Goal: Information Seeking & Learning: Learn about a topic

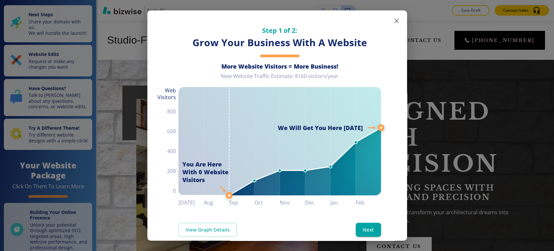
click at [395, 22] on icon "button" at bounding box center [397, 21] width 5 height 5
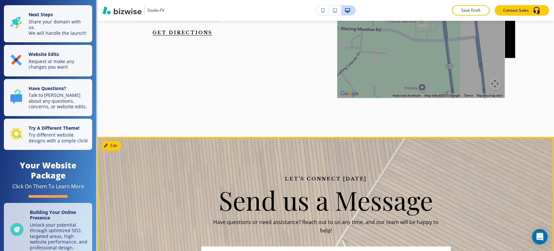
scroll to position [2212, 0]
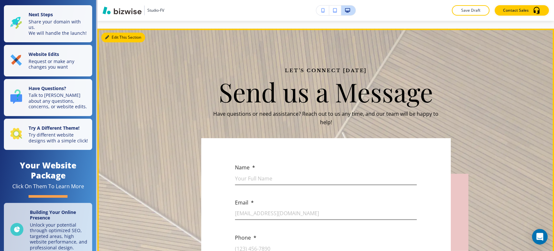
click at [114, 33] on button "Edit This Section" at bounding box center [123, 37] width 44 height 10
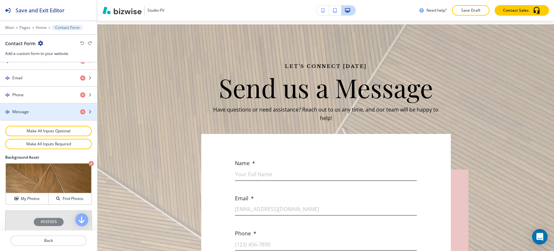
scroll to position [348, 0]
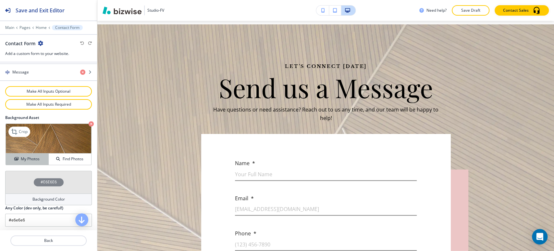
click at [34, 156] on h4 "My Photos" at bounding box center [30, 159] width 19 height 6
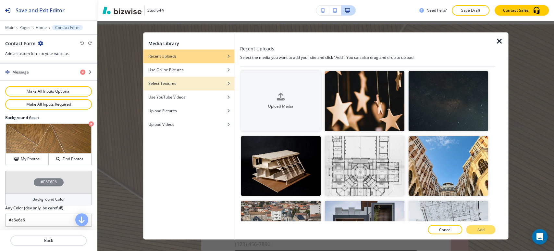
click at [199, 80] on div "button" at bounding box center [188, 79] width 91 height 4
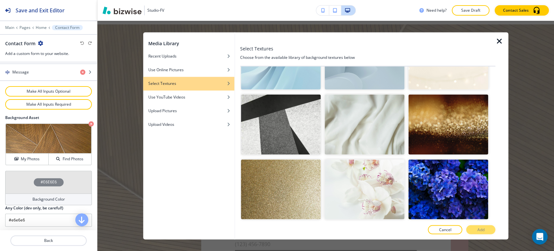
scroll to position [144, 0]
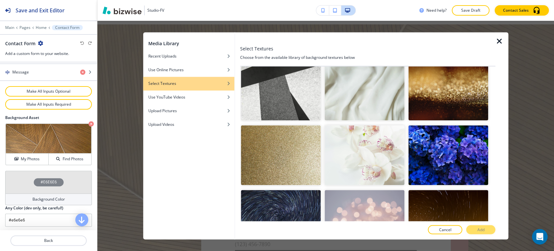
click at [499, 43] on icon "button" at bounding box center [500, 41] width 8 height 8
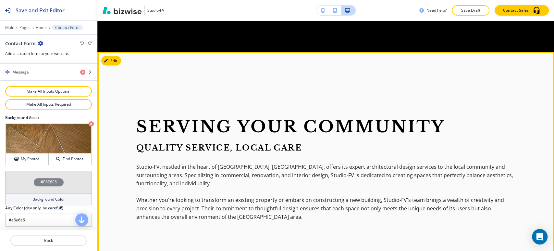
scroll to position [1026, 0]
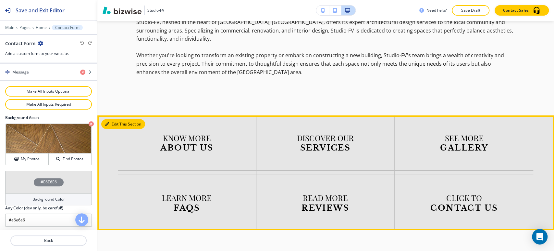
click at [113, 124] on button "Edit This Section" at bounding box center [123, 124] width 44 height 10
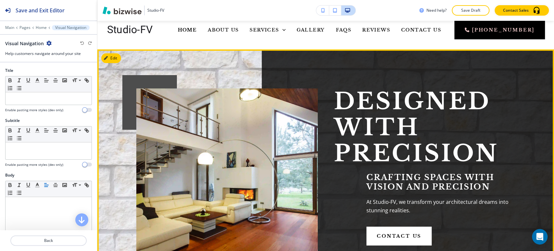
scroll to position [0, 0]
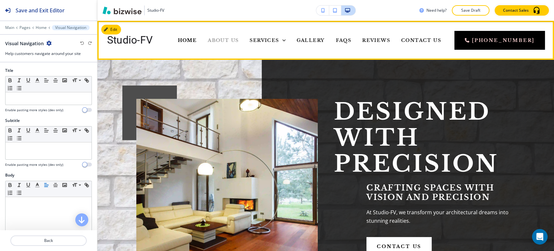
click at [236, 39] on span "About Us" at bounding box center [223, 40] width 31 height 6
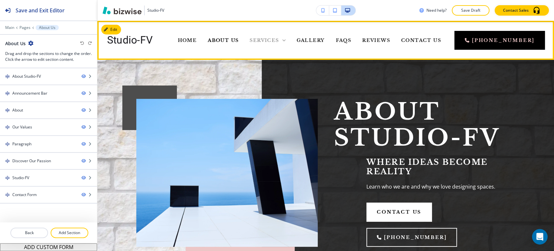
click at [279, 38] on span "Services" at bounding box center [264, 40] width 29 height 6
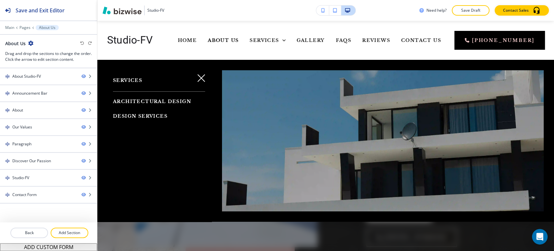
click at [143, 99] on span "Architectural Design" at bounding box center [152, 101] width 78 height 6
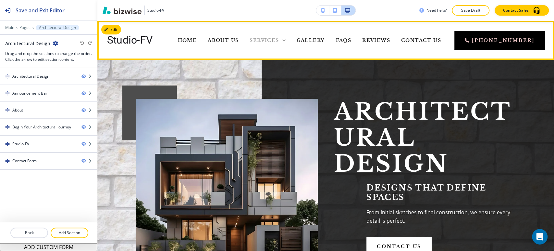
click at [273, 39] on span "Services" at bounding box center [264, 40] width 29 height 6
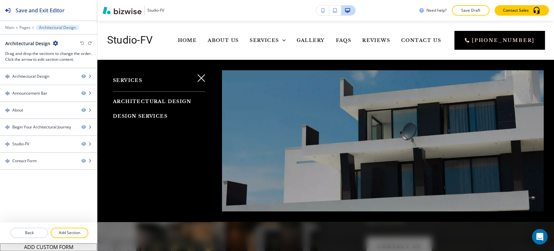
click at [144, 119] on span "Design Services" at bounding box center [140, 116] width 55 height 6
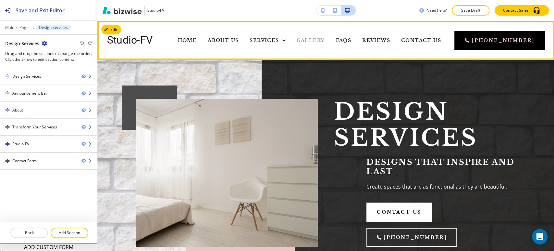
click at [325, 38] on span "Gallery" at bounding box center [311, 40] width 28 height 6
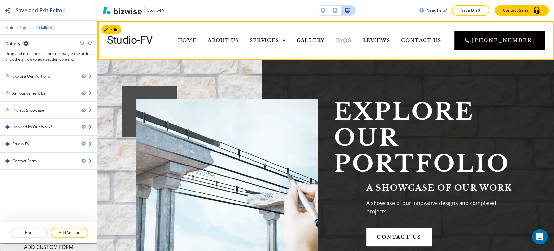
click at [351, 41] on span "FAQs" at bounding box center [344, 40] width 16 height 6
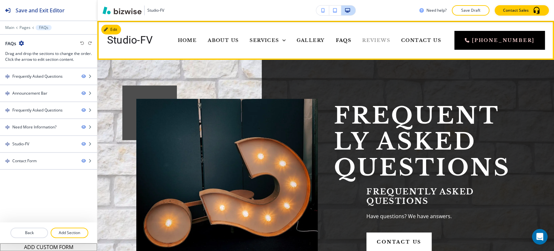
click at [390, 41] on span "Reviews" at bounding box center [376, 40] width 28 height 6
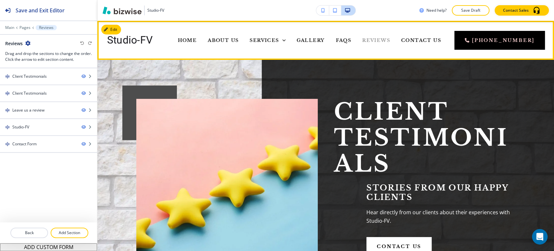
click at [389, 38] on span "Reviews" at bounding box center [376, 40] width 28 height 6
click at [424, 38] on span "Contact Us" at bounding box center [421, 40] width 40 height 6
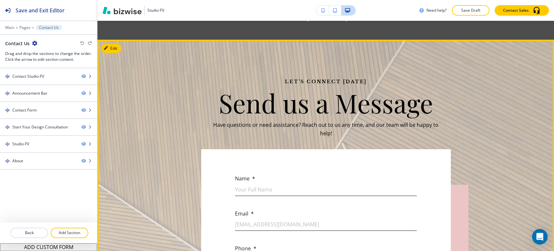
scroll to position [242, 0]
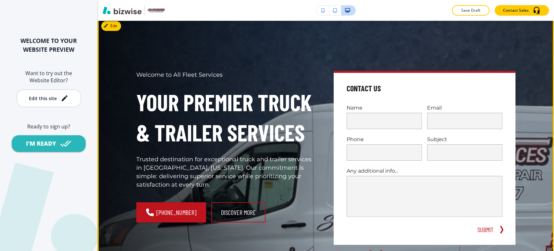
scroll to position [180, 0]
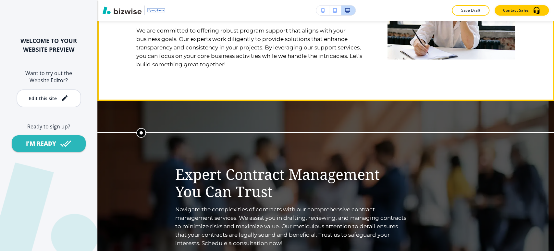
scroll to position [1118, 0]
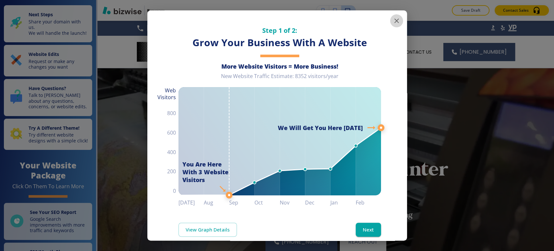
click at [393, 18] on icon "button" at bounding box center [397, 21] width 8 height 8
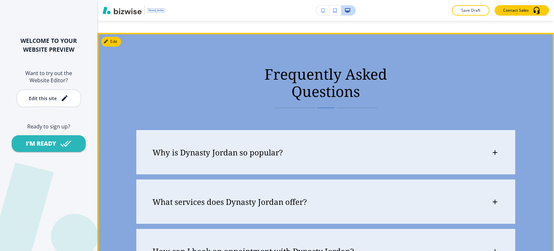
scroll to position [2309, 0]
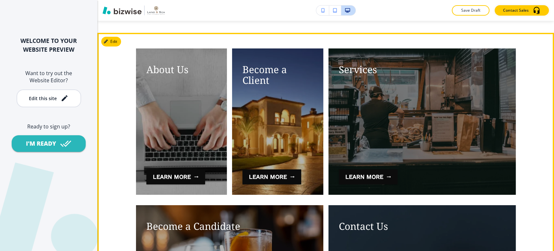
scroll to position [1479, 0]
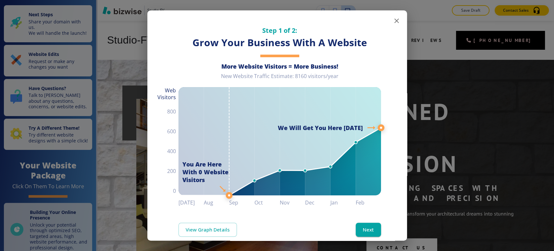
click at [393, 22] on icon "button" at bounding box center [397, 21] width 8 height 8
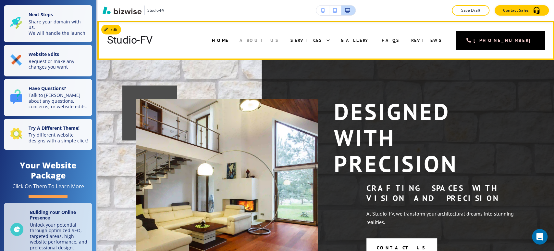
click at [272, 39] on span "About Us" at bounding box center [260, 40] width 40 height 6
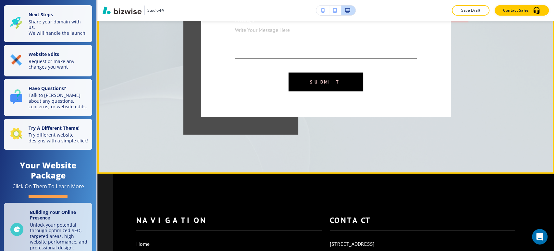
scroll to position [1840, 0]
